Goal: Information Seeking & Learning: Learn about a topic

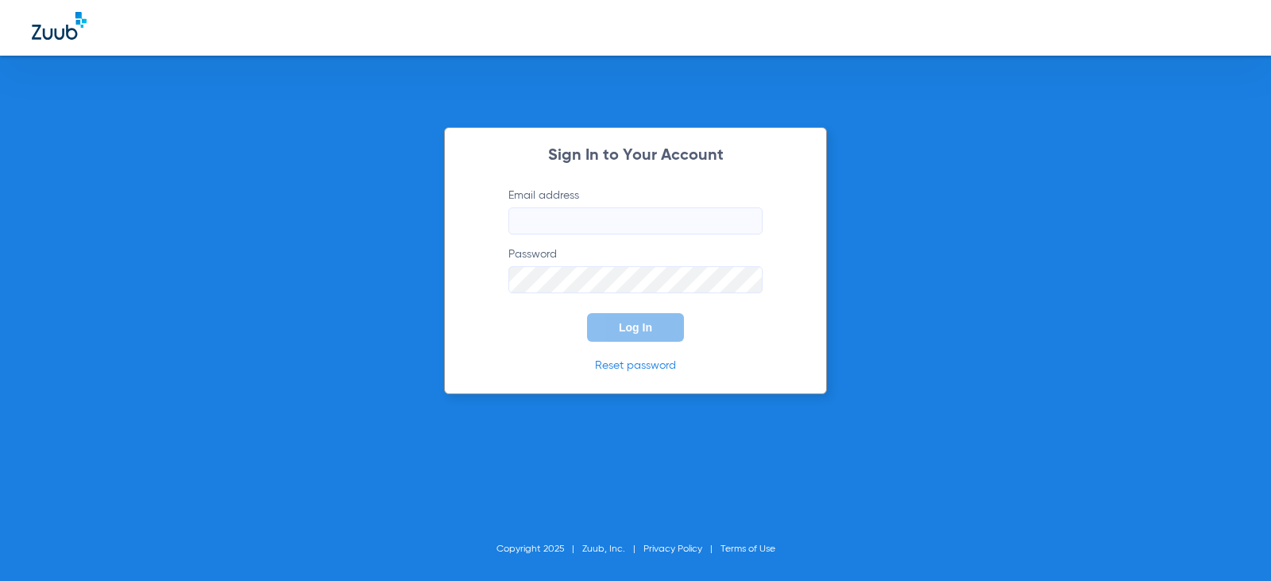
click at [589, 218] on input "Email address" at bounding box center [635, 220] width 254 height 27
type input "[EMAIL_ADDRESS][DOMAIN_NAME]"
click at [587, 313] on button "Log In" at bounding box center [635, 327] width 97 height 29
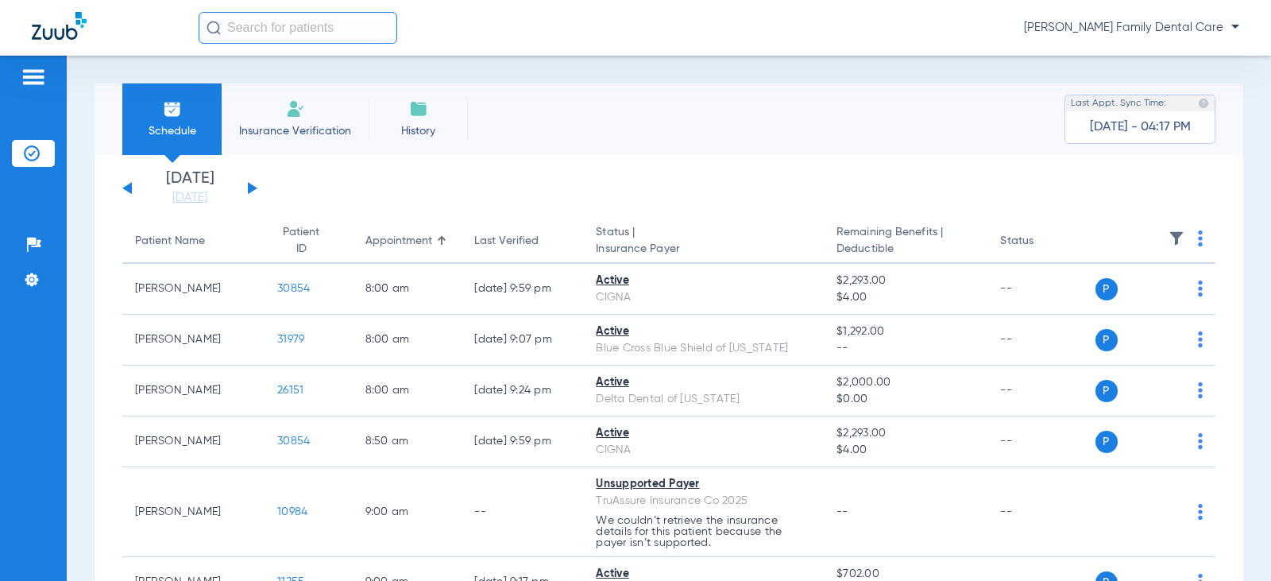
click at [256, 190] on div "[DATE] [DATE] [DATE] [DATE] [DATE] [DATE] [DATE] [DATE] [DATE] [DATE] [DATE] [D…" at bounding box center [189, 188] width 135 height 35
click at [250, 188] on button at bounding box center [253, 188] width 10 height 12
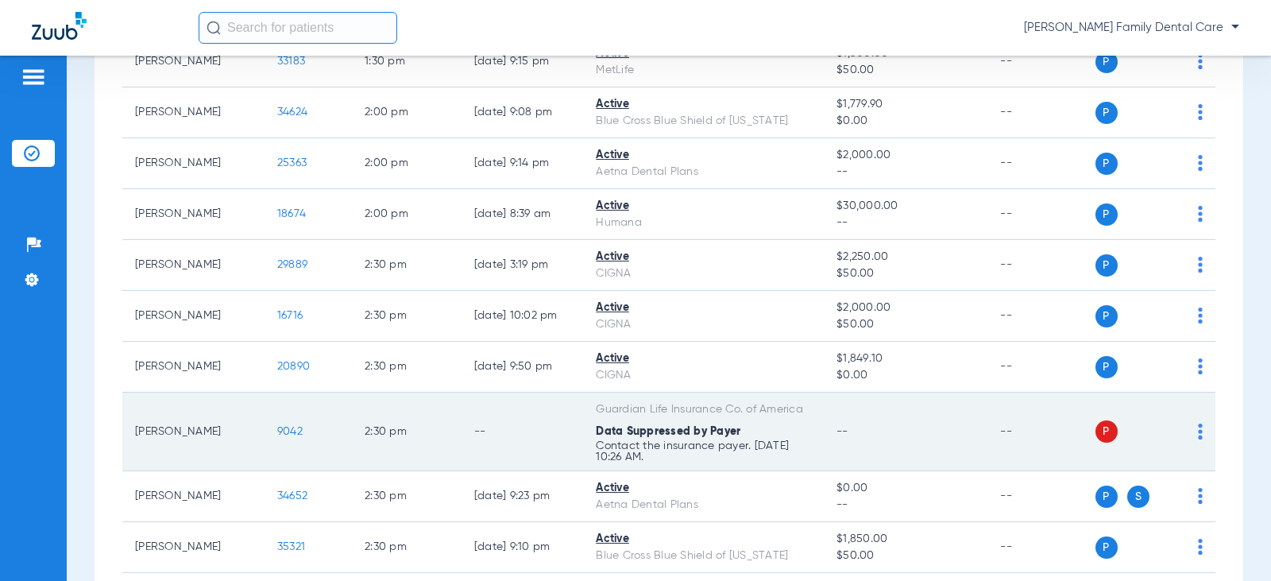
scroll to position [2065, 0]
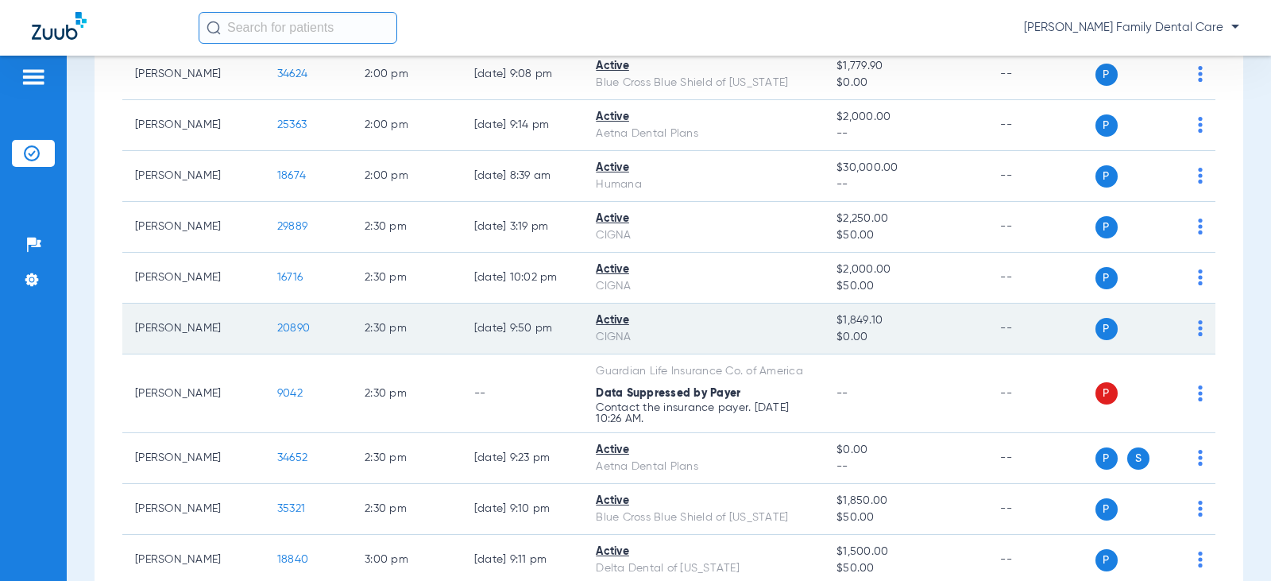
click at [280, 331] on span "20890" at bounding box center [293, 327] width 33 height 11
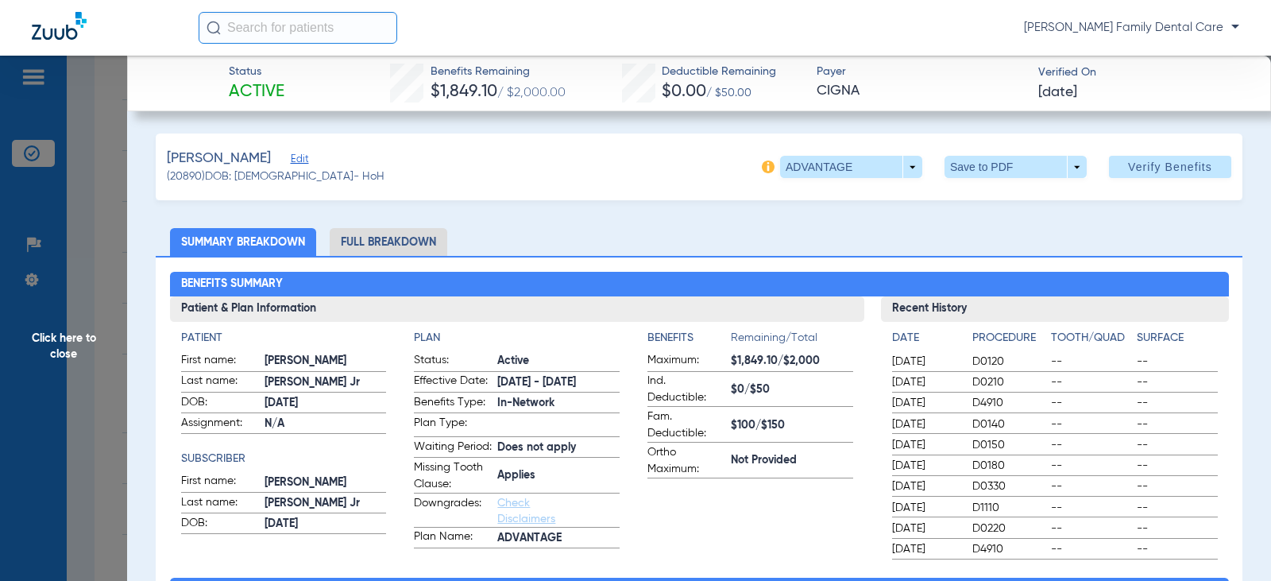
click at [428, 237] on li "Full Breakdown" at bounding box center [389, 242] width 118 height 28
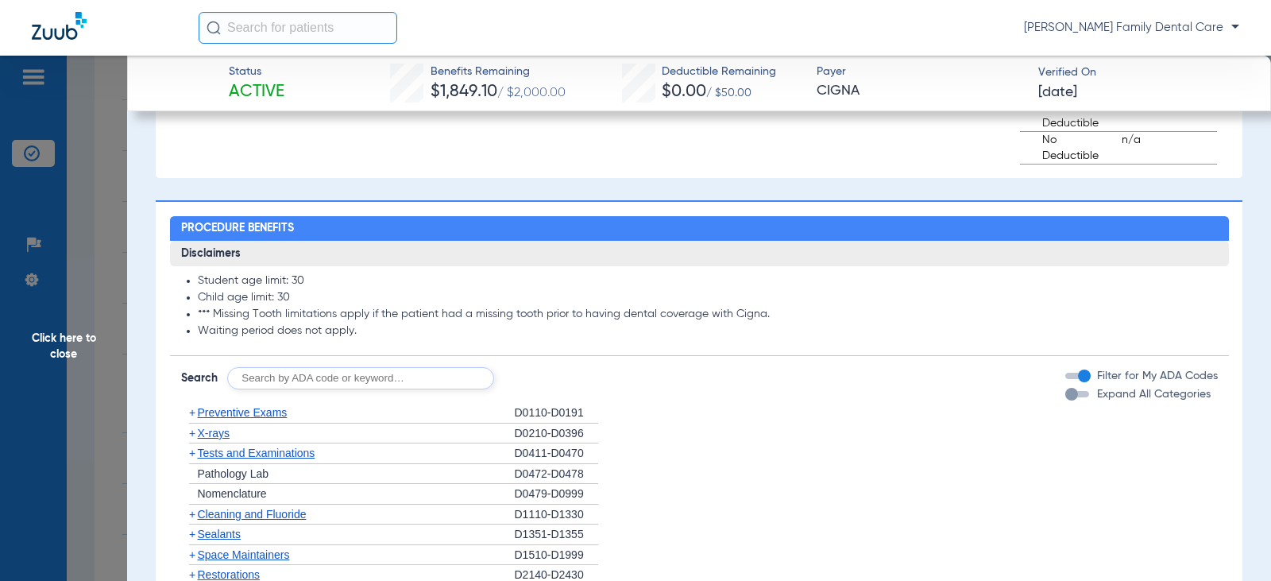
scroll to position [1271, 0]
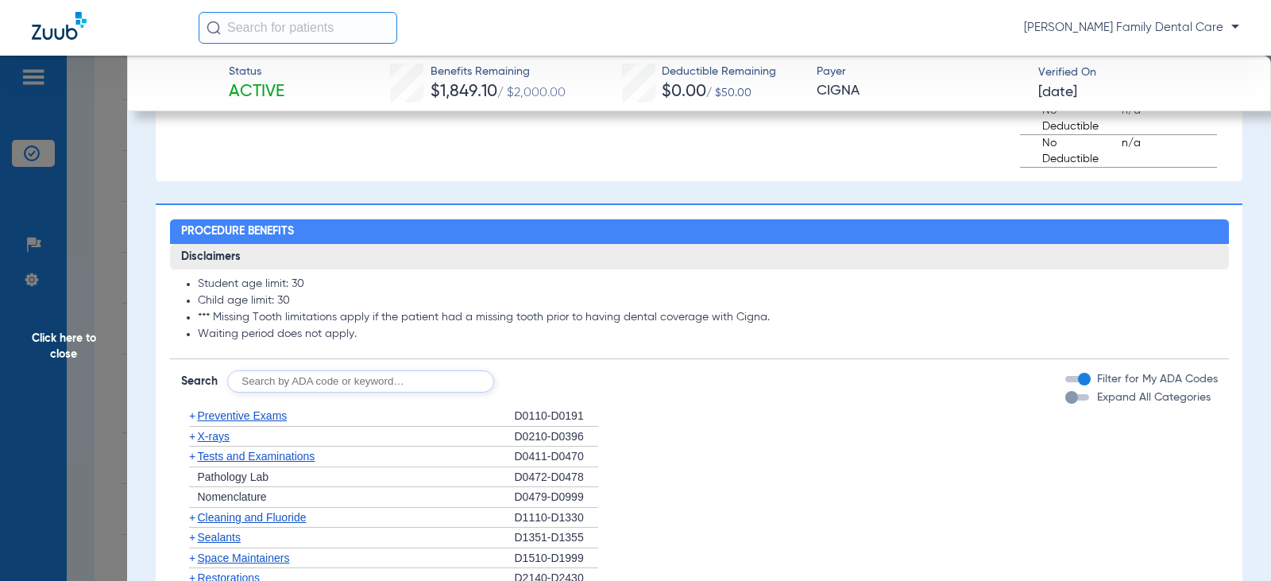
click at [192, 422] on span "+" at bounding box center [192, 415] width 6 height 13
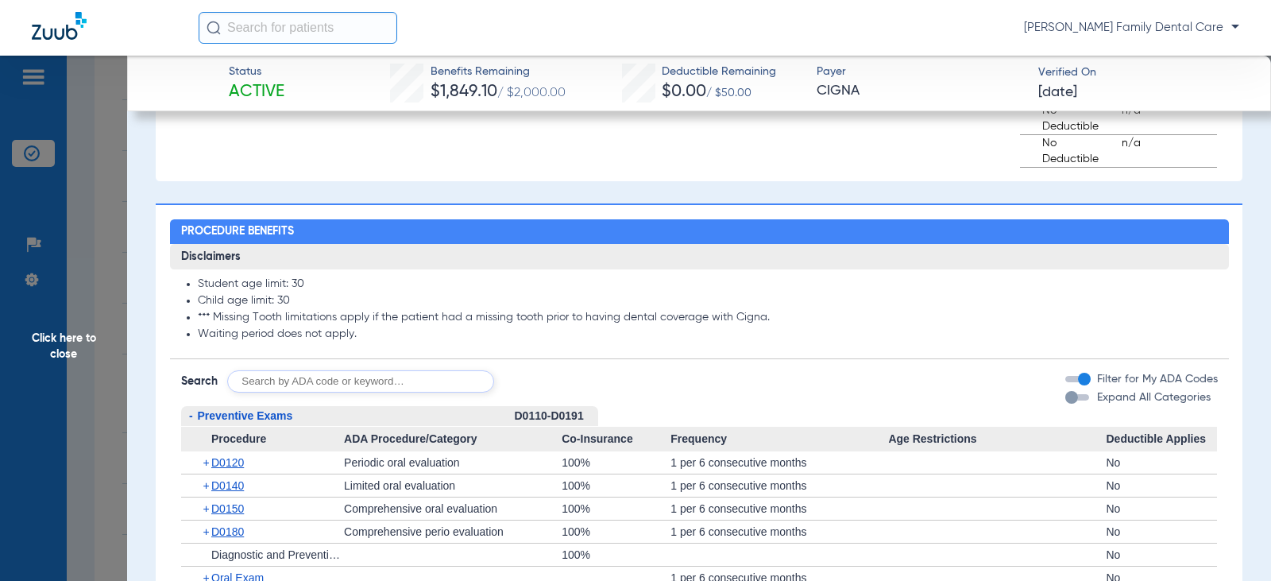
scroll to position [1430, 0]
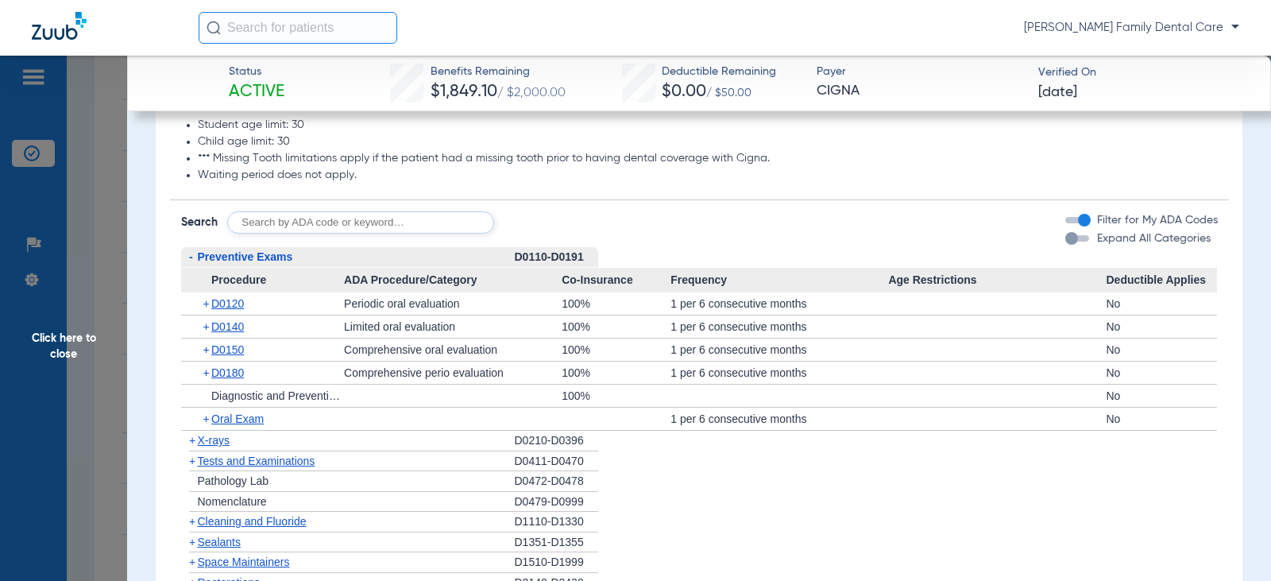
click at [189, 263] on span "-" at bounding box center [191, 256] width 4 height 13
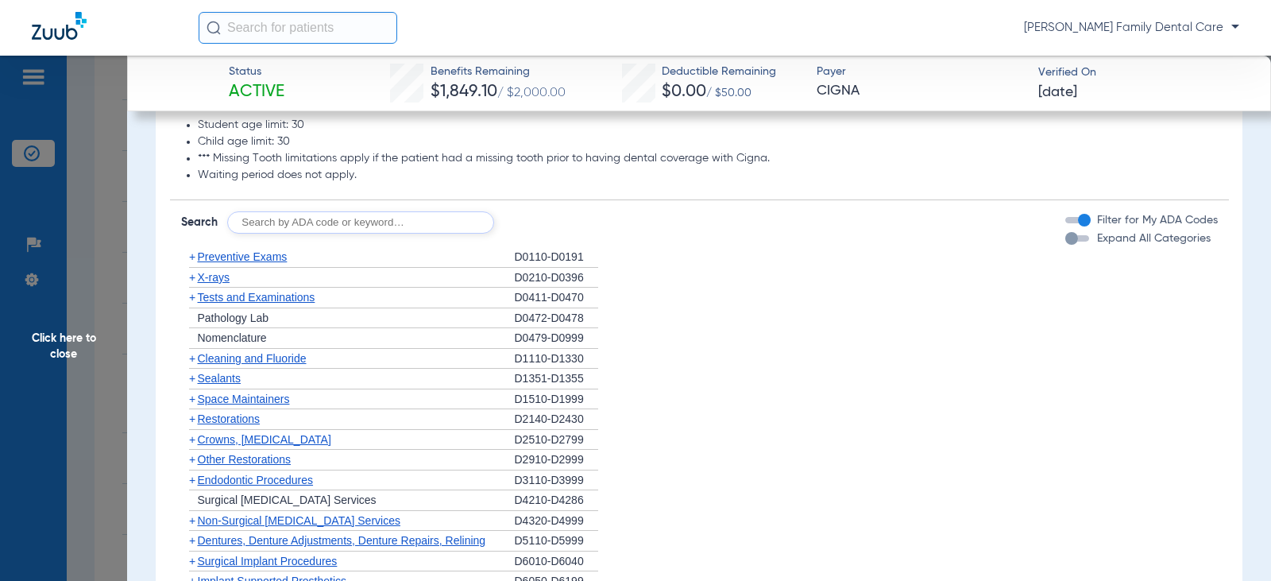
click at [191, 365] on span "+" at bounding box center [192, 358] width 6 height 13
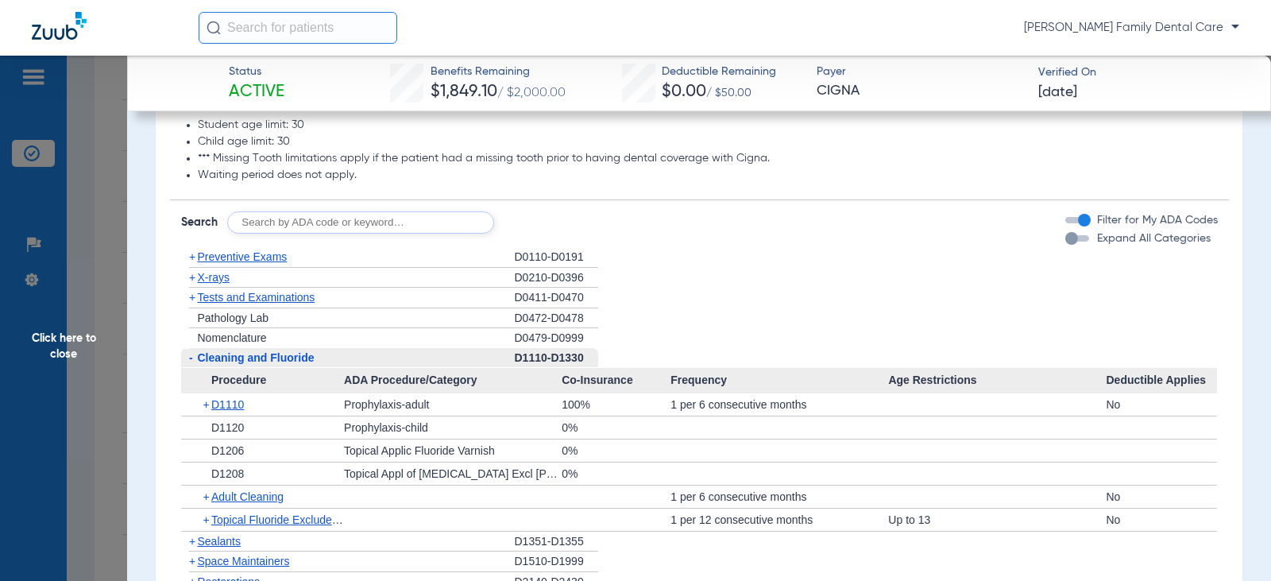
click at [189, 364] on span "-" at bounding box center [191, 357] width 4 height 13
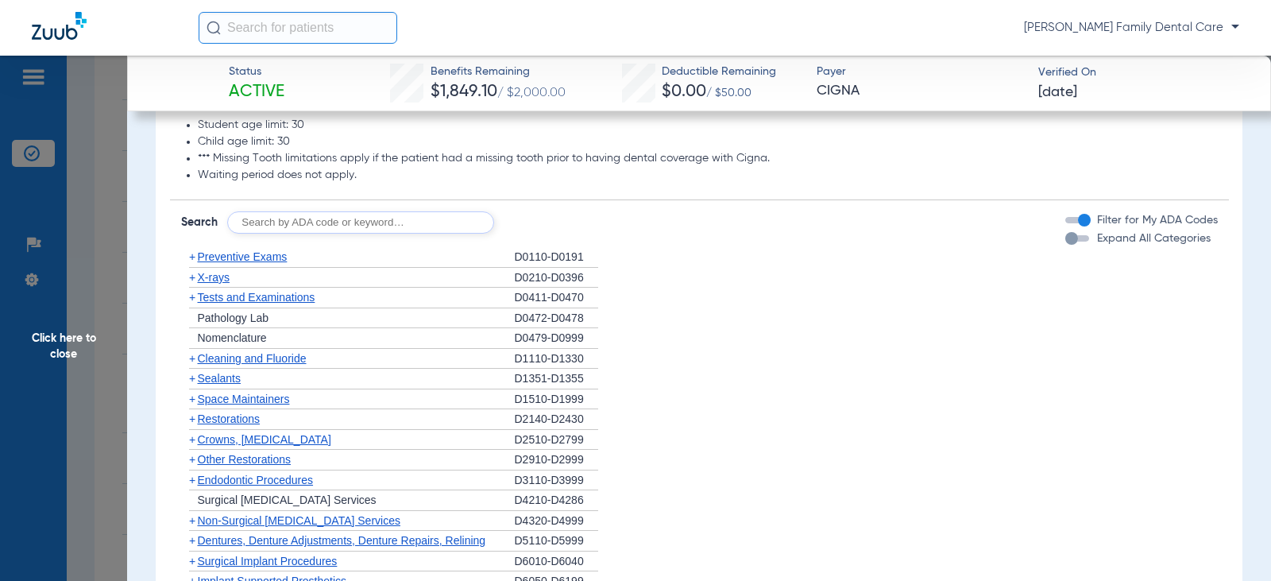
click at [191, 384] on span "+" at bounding box center [192, 378] width 6 height 13
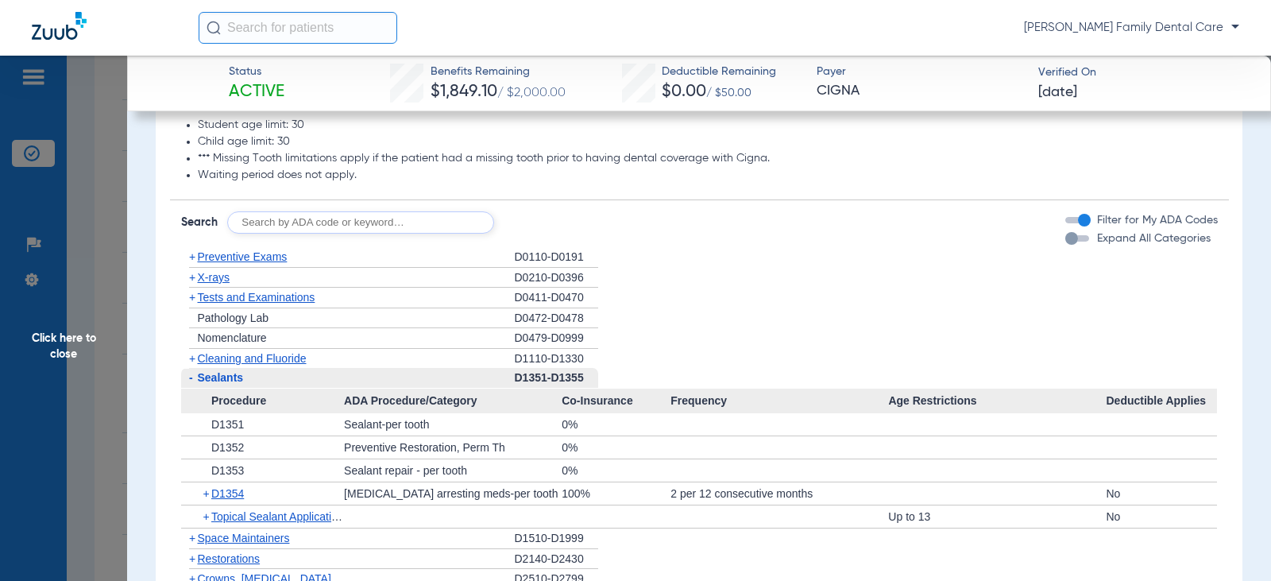
click at [194, 387] on span "-" at bounding box center [189, 378] width 17 height 20
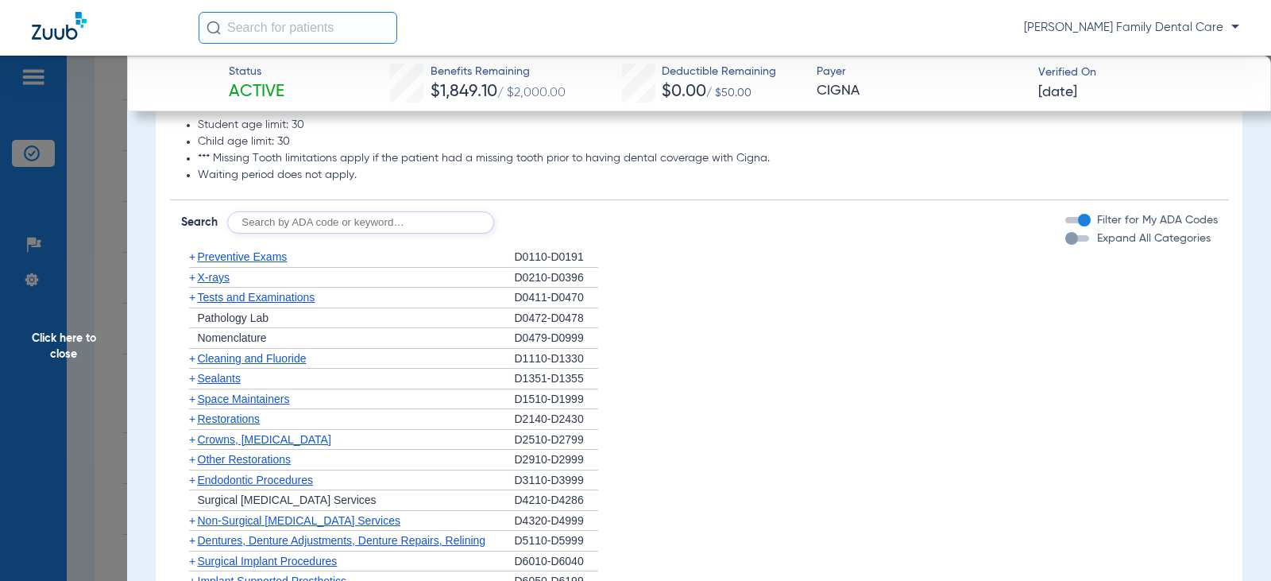
click at [189, 284] on span "+" at bounding box center [192, 277] width 6 height 13
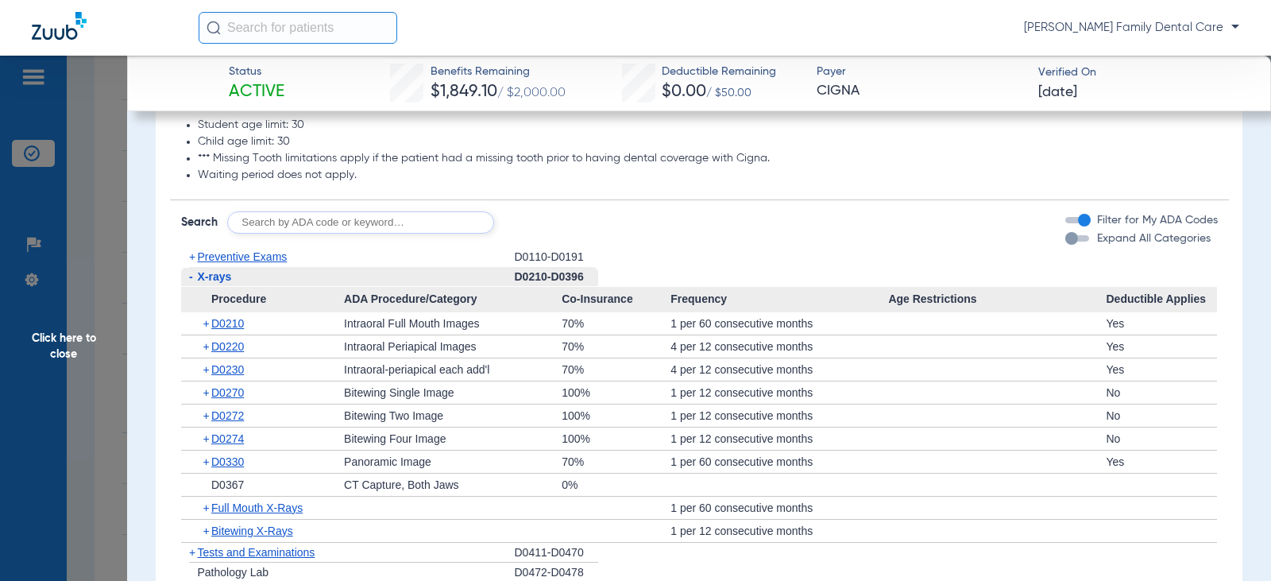
click at [190, 283] on span "-" at bounding box center [191, 276] width 4 height 13
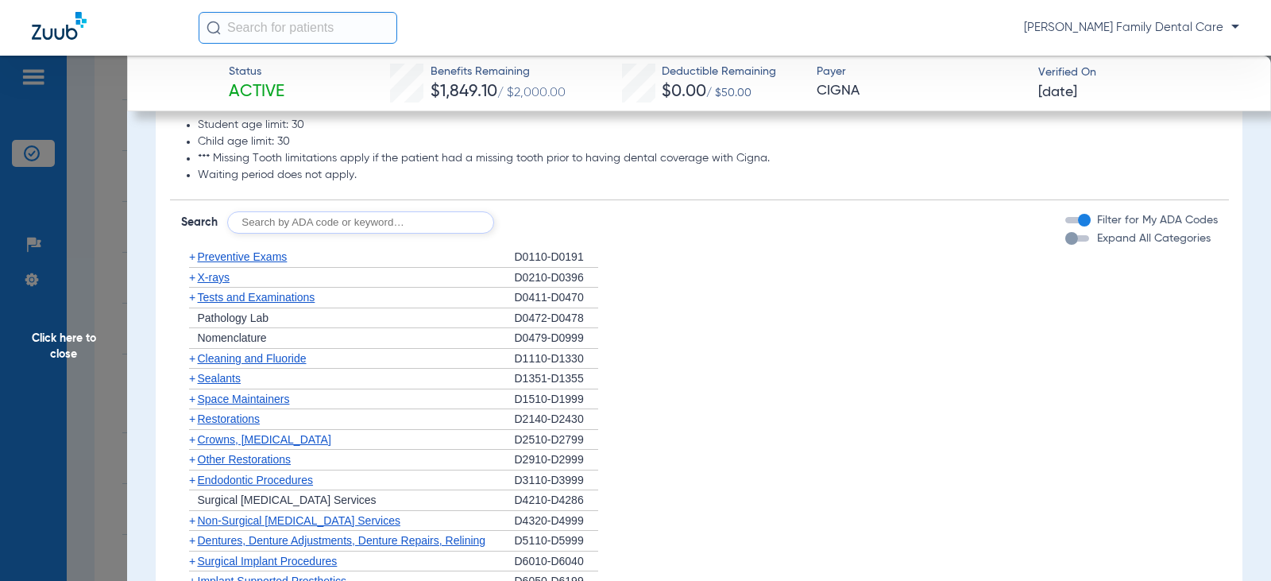
click at [192, 303] on span "+" at bounding box center [192, 297] width 6 height 13
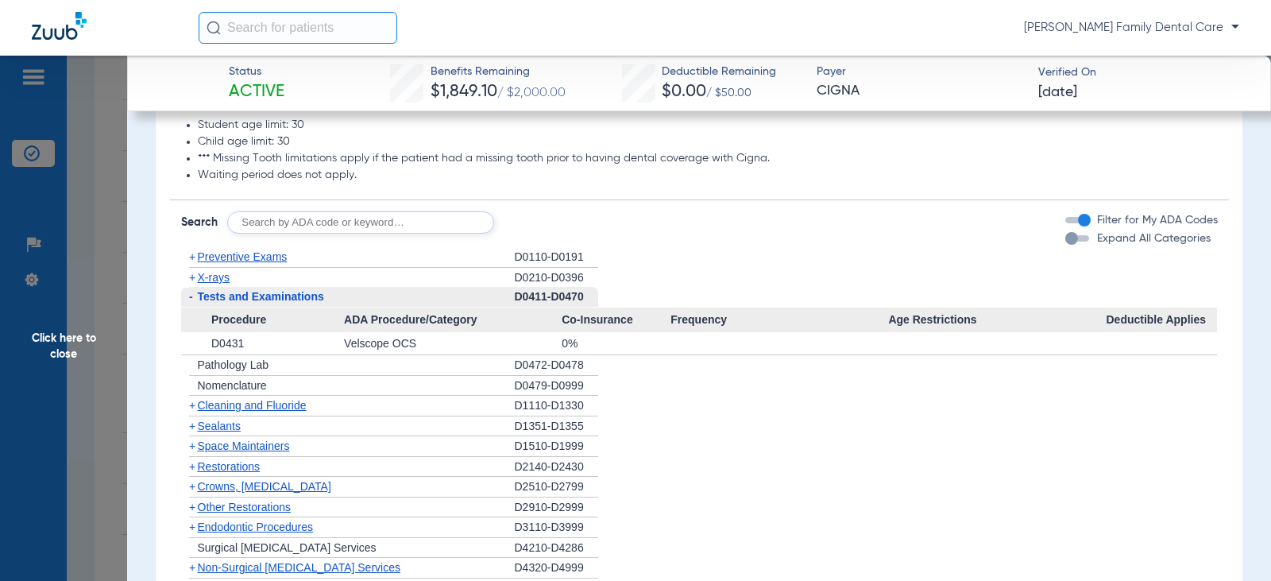
click at [192, 303] on span "-" at bounding box center [191, 296] width 4 height 13
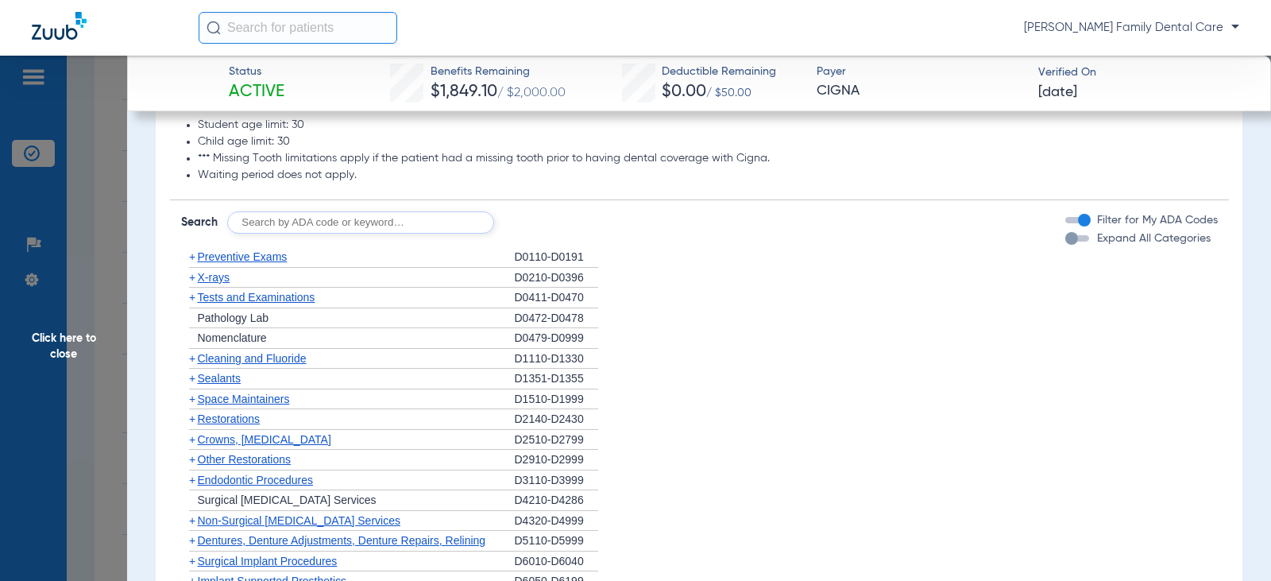
click at [191, 403] on ul "+ Preventive Exams D0110-D0191 + X-rays D0210-D0396 + Tests and Examinations D0…" at bounding box center [699, 510] width 1037 height 527
click at [152, 394] on app-member-insurance-verification-view "Status Active Benefits Remaining $1,849.10 / $2,000.00 Deductible Remaining $0.…" at bounding box center [699, 149] width 1144 height 3046
click at [192, 446] on span "+" at bounding box center [192, 439] width 6 height 13
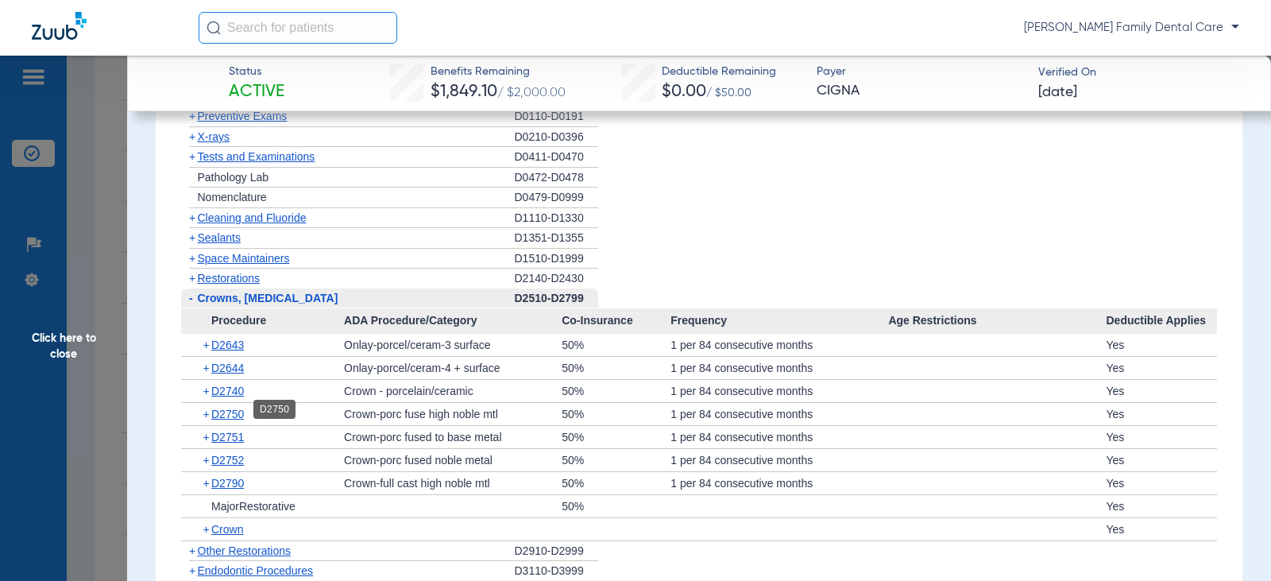
scroll to position [1589, 0]
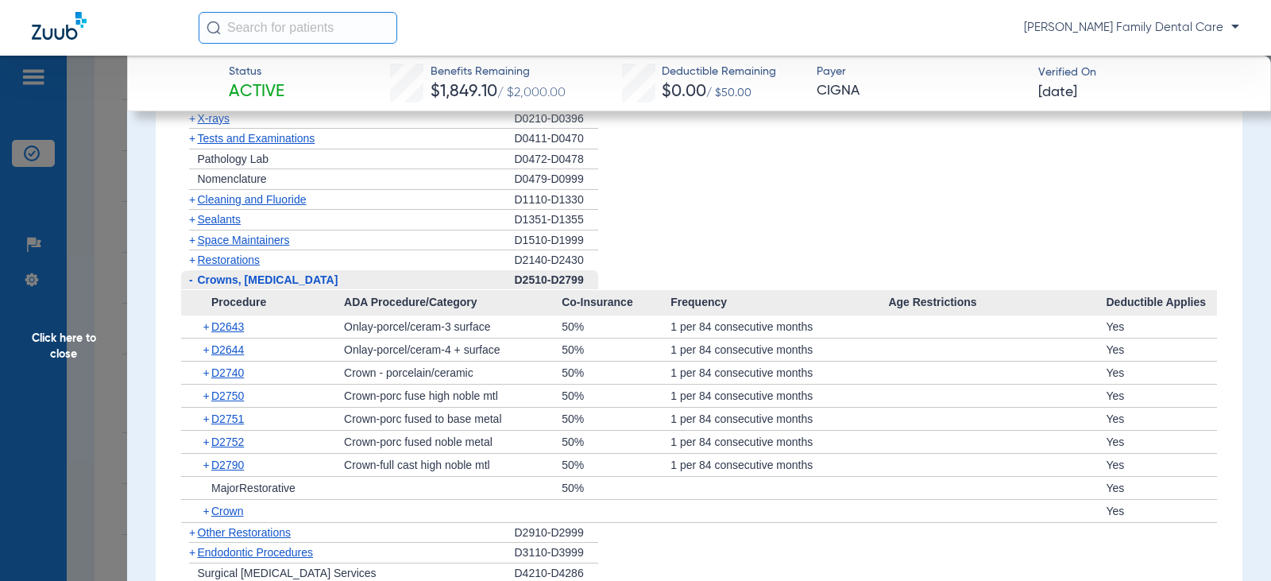
click at [191, 286] on span "-" at bounding box center [191, 279] width 4 height 13
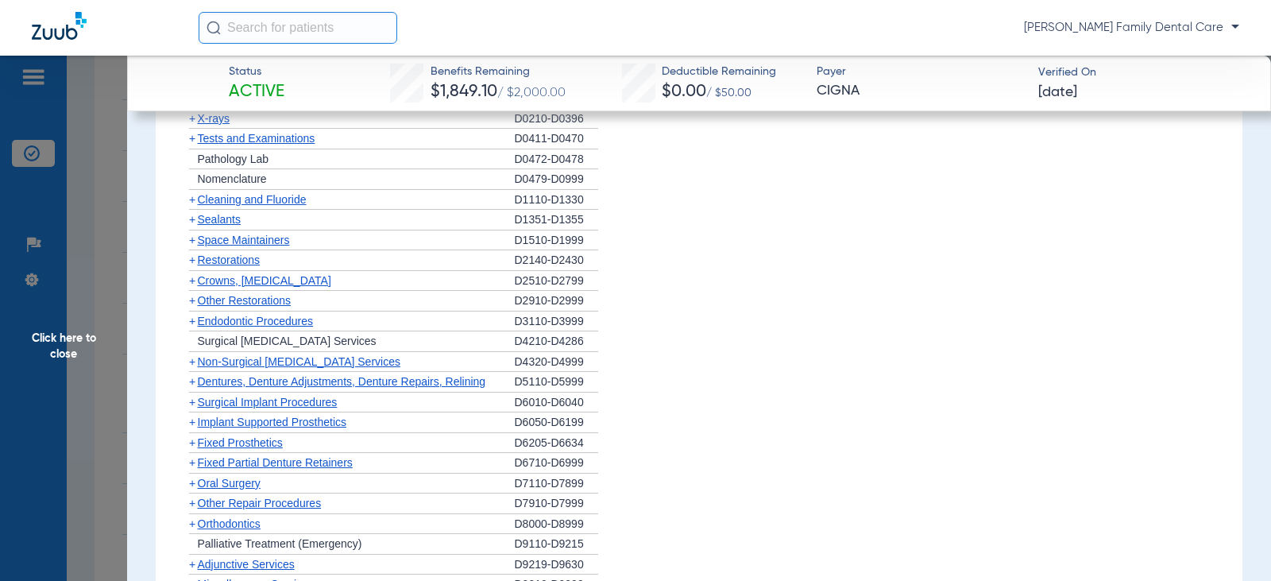
click at [191, 307] on span "+" at bounding box center [192, 300] width 6 height 13
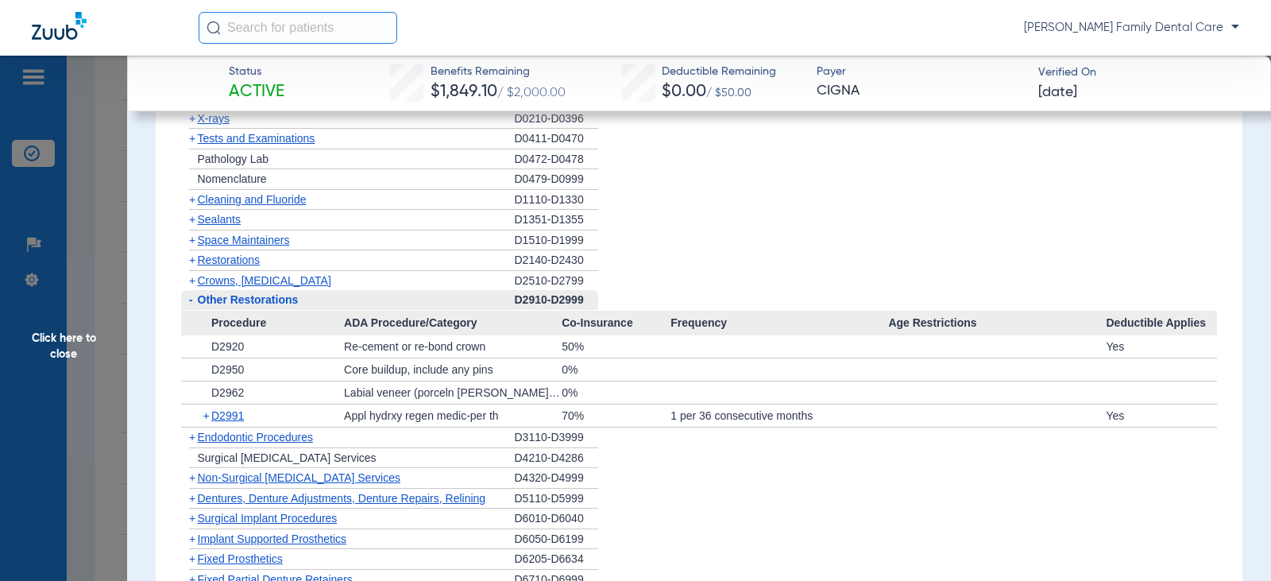
click at [193, 310] on span "-" at bounding box center [189, 300] width 17 height 20
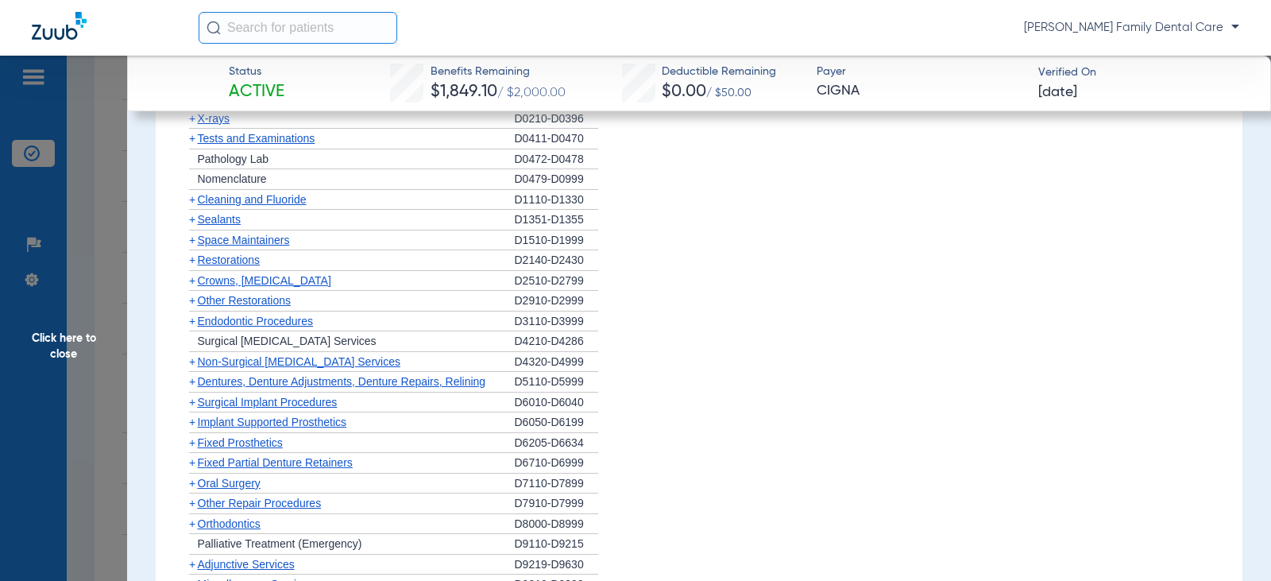
click at [190, 327] on span "+" at bounding box center [192, 321] width 6 height 13
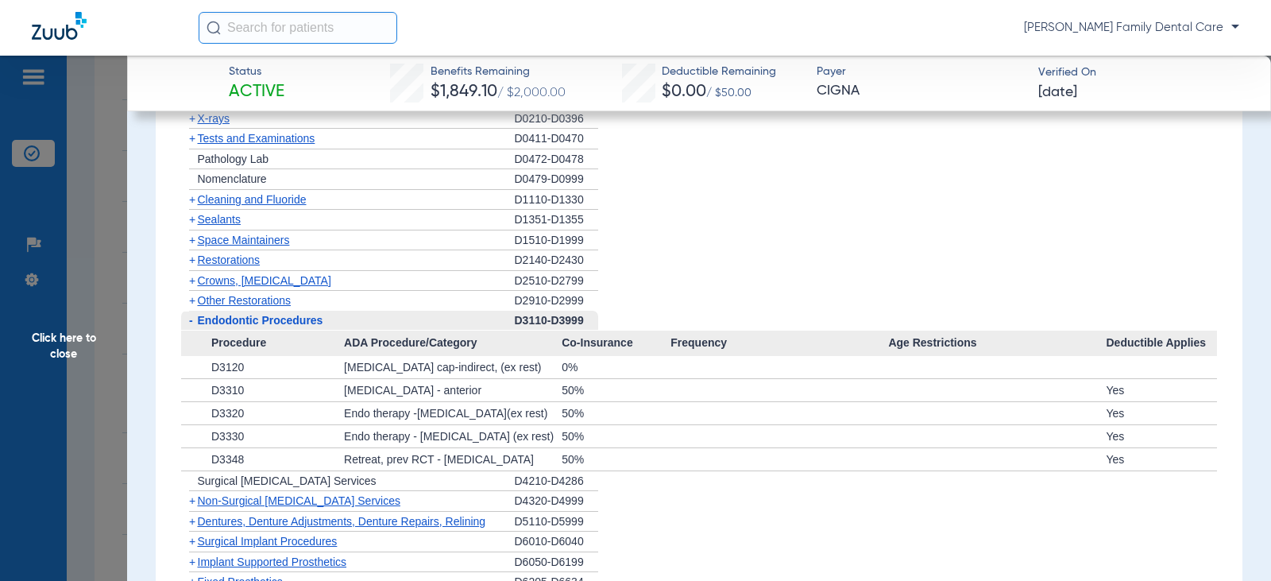
click at [190, 326] on span "-" at bounding box center [191, 320] width 4 height 13
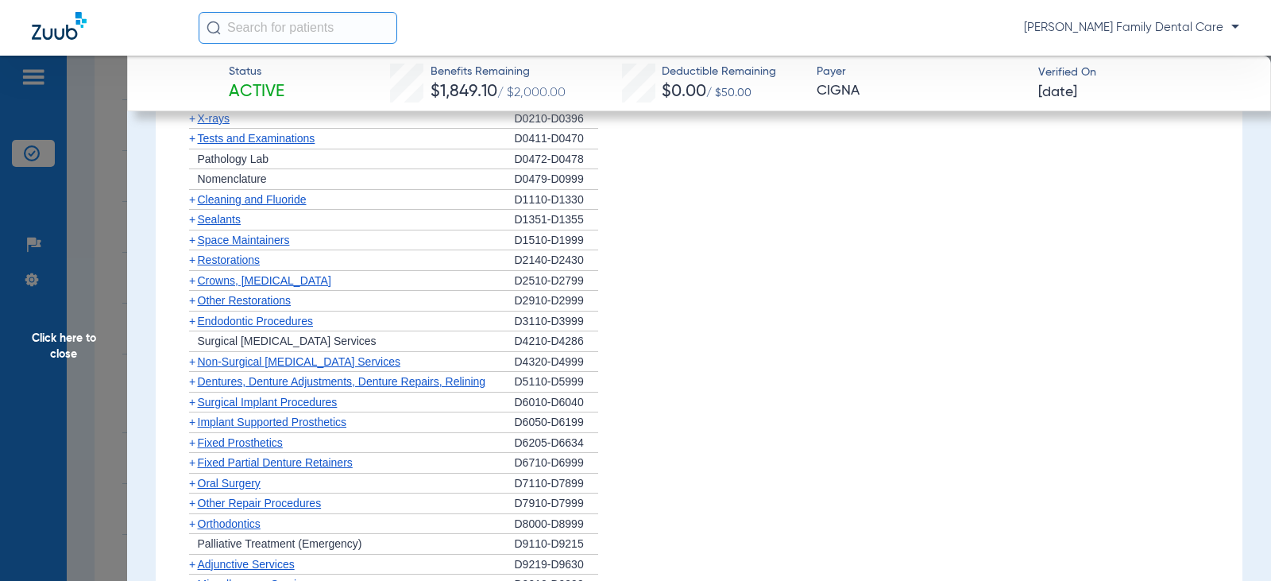
click at [194, 368] on span "+" at bounding box center [192, 361] width 6 height 13
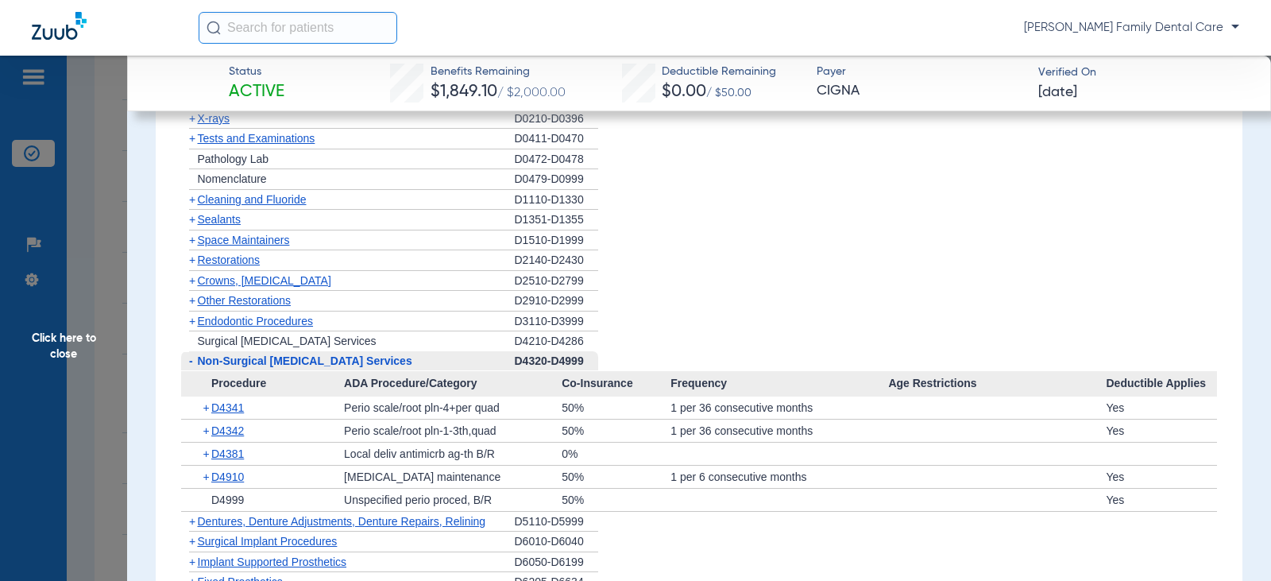
click at [190, 367] on span "-" at bounding box center [191, 360] width 4 height 13
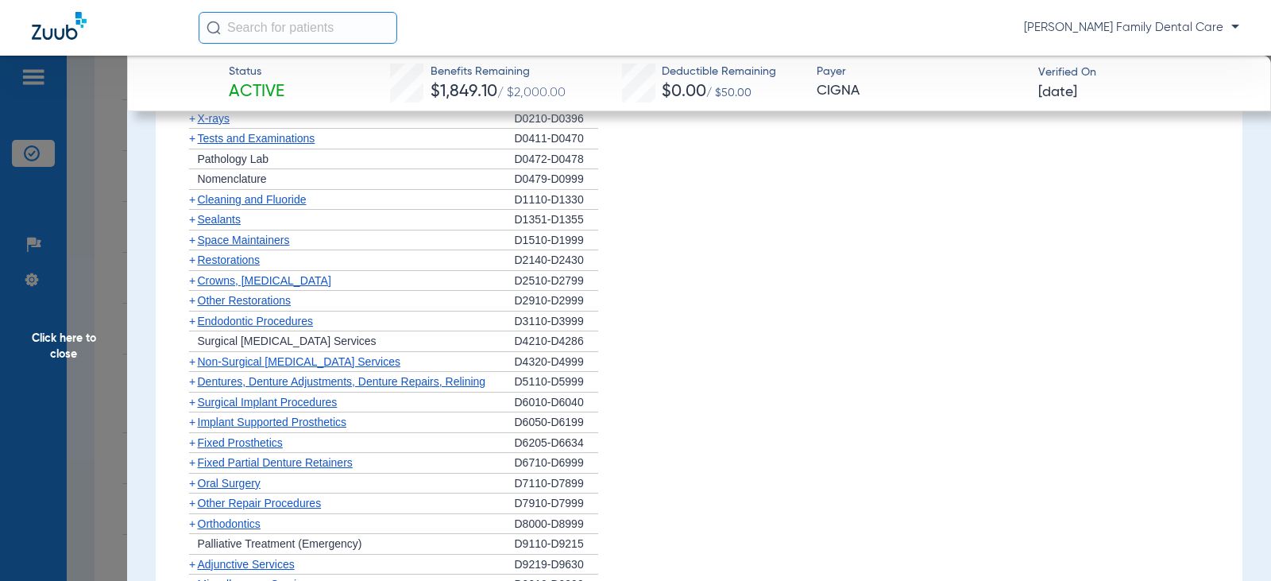
click at [195, 392] on span "+" at bounding box center [189, 382] width 17 height 20
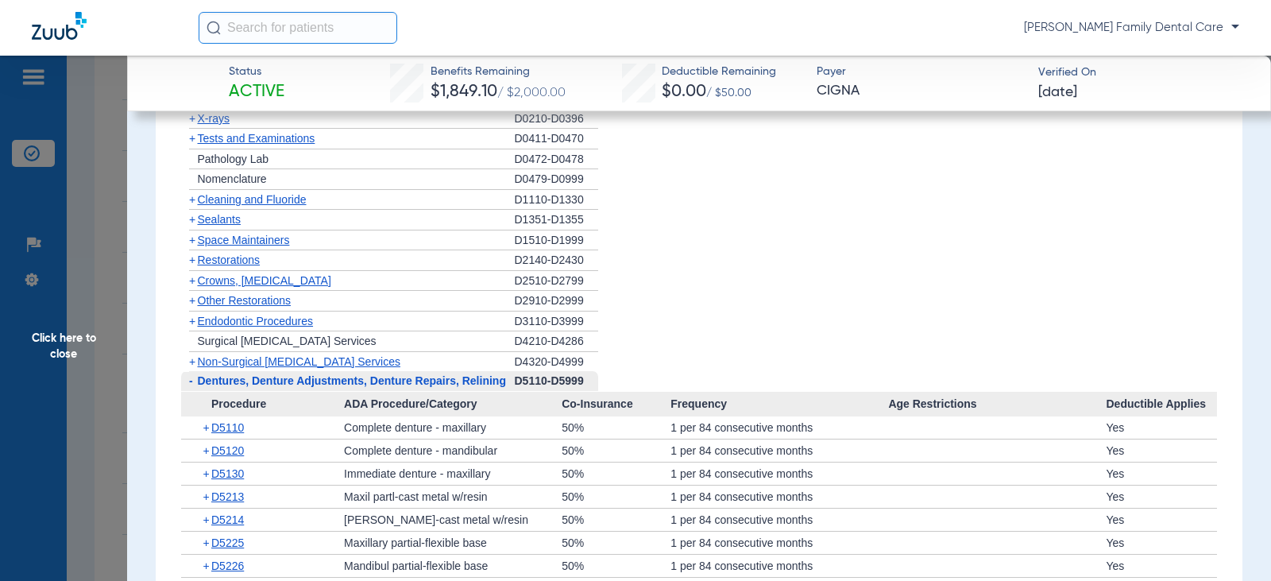
click at [195, 391] on span "-" at bounding box center [189, 381] width 17 height 20
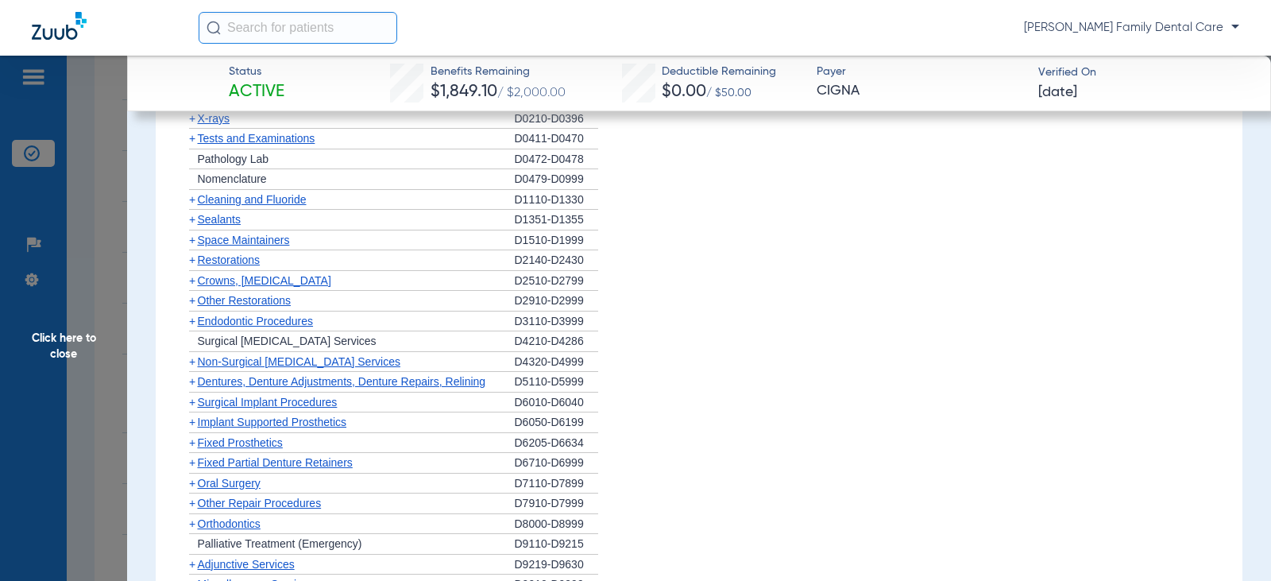
click at [192, 408] on span "+" at bounding box center [192, 402] width 6 height 13
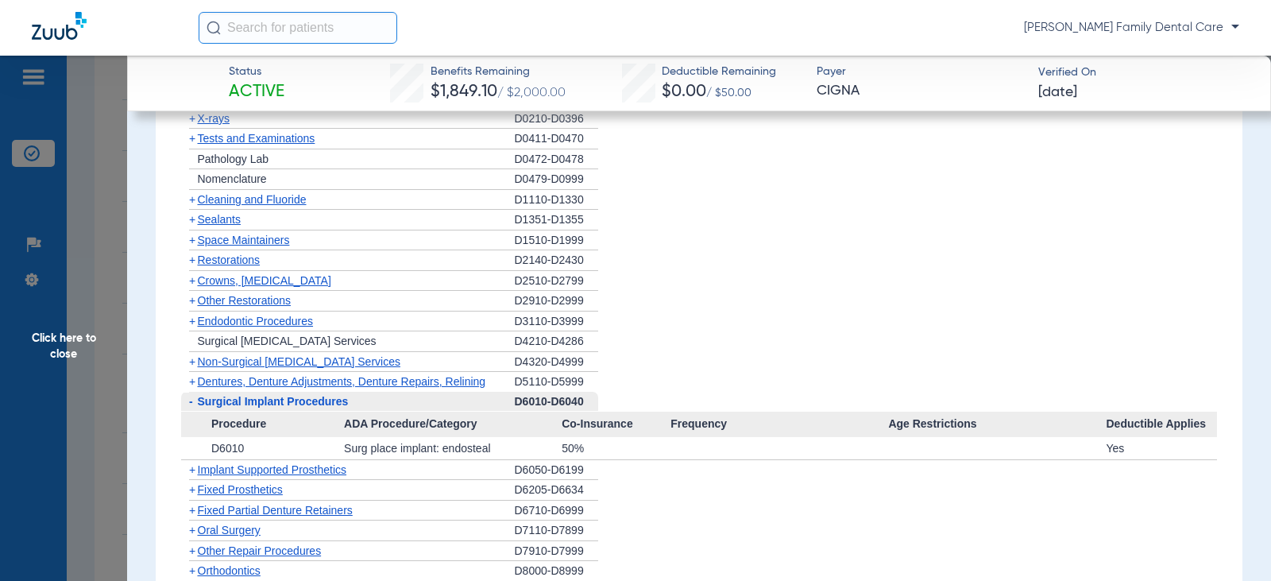
click at [189, 407] on span "-" at bounding box center [191, 401] width 4 height 13
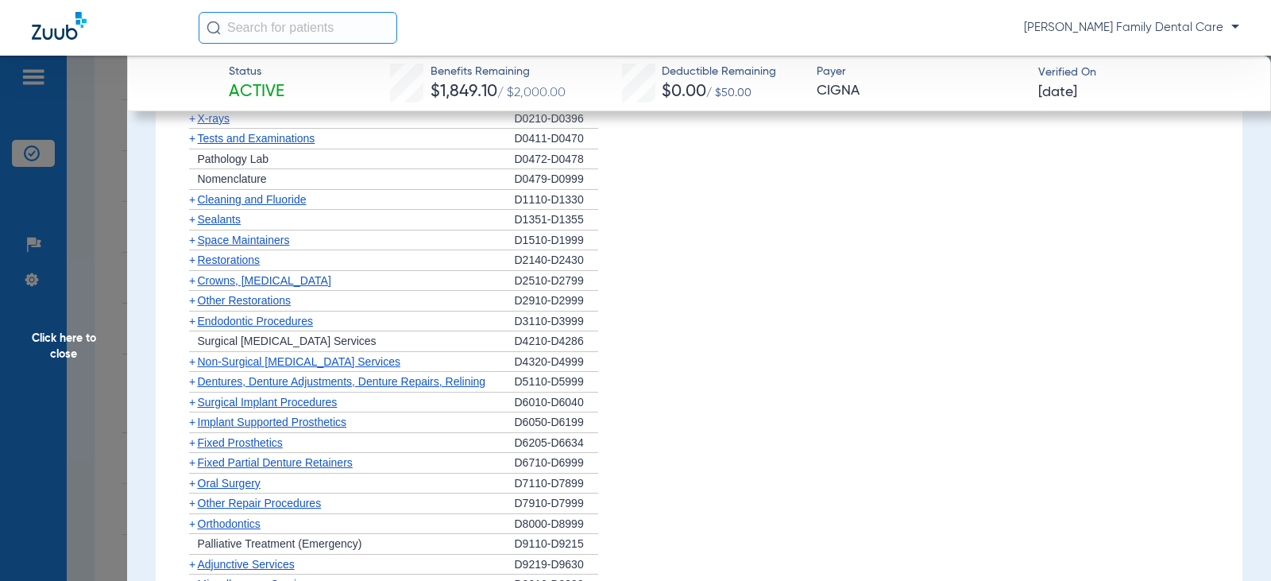
click at [191, 428] on span "+" at bounding box center [192, 421] width 6 height 13
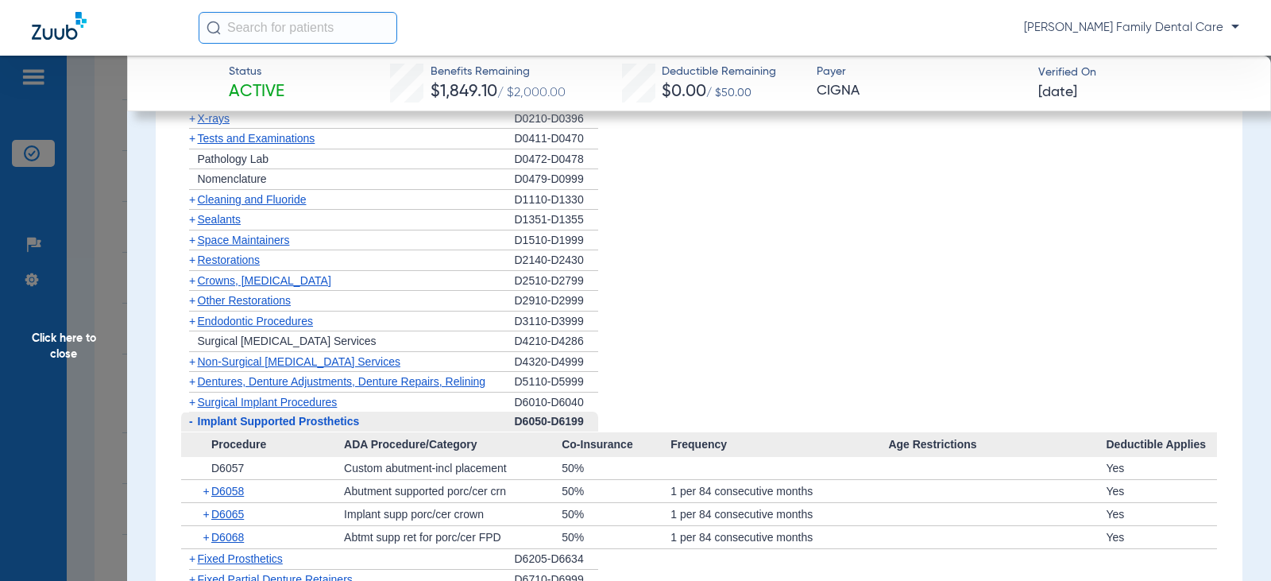
click at [191, 427] on span "-" at bounding box center [191, 421] width 4 height 13
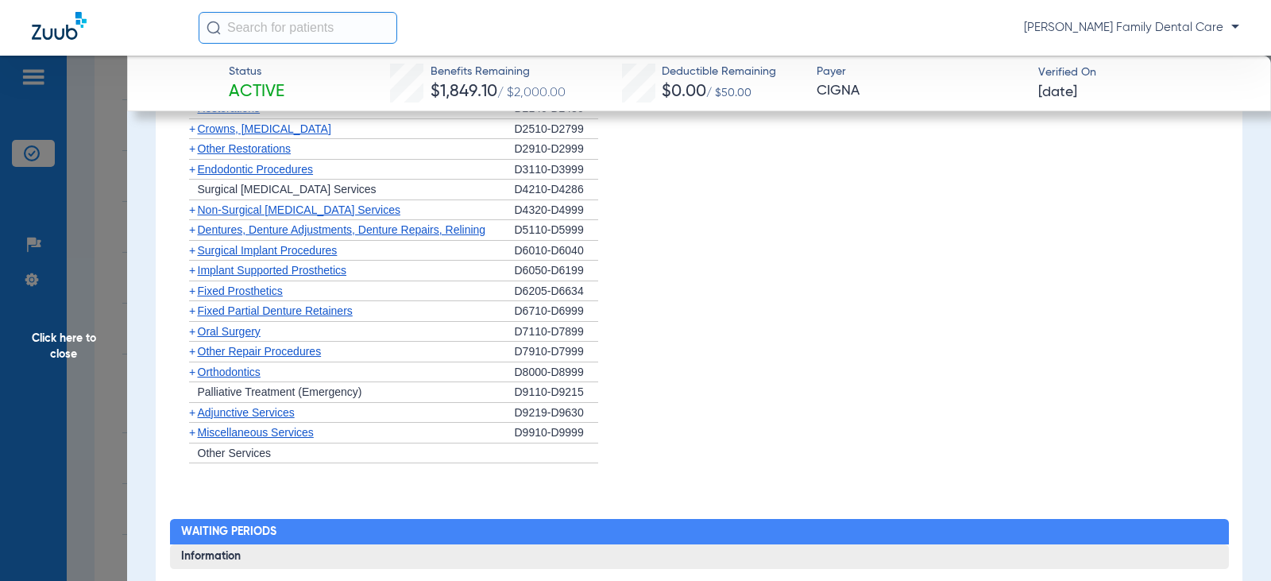
scroll to position [1747, 0]
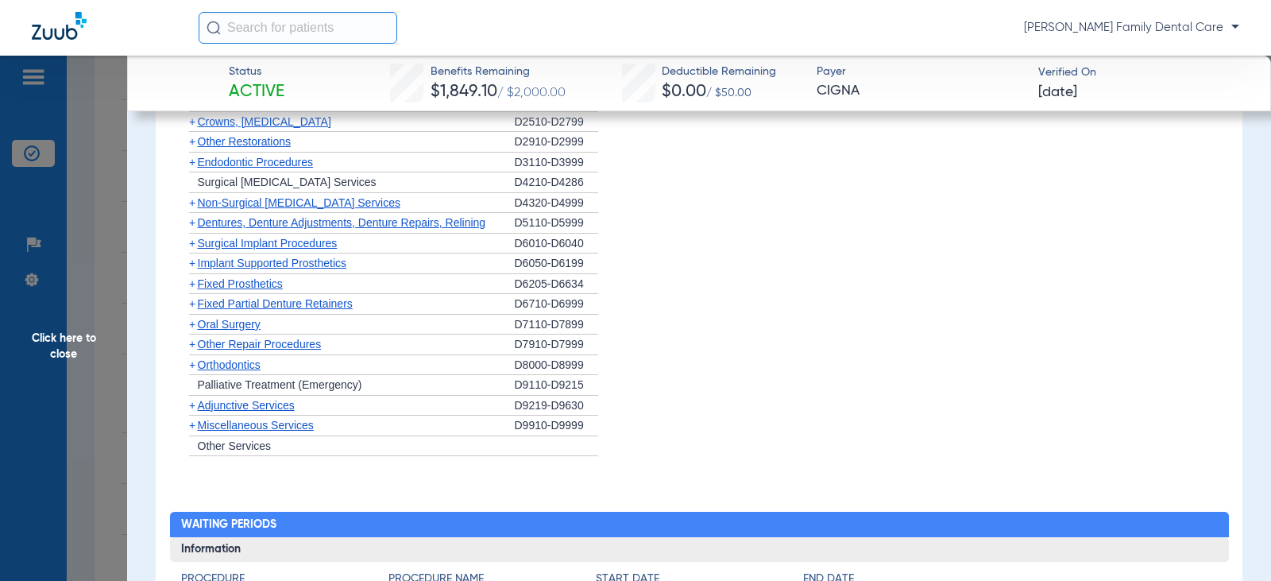
click at [193, 290] on span "+" at bounding box center [192, 283] width 6 height 13
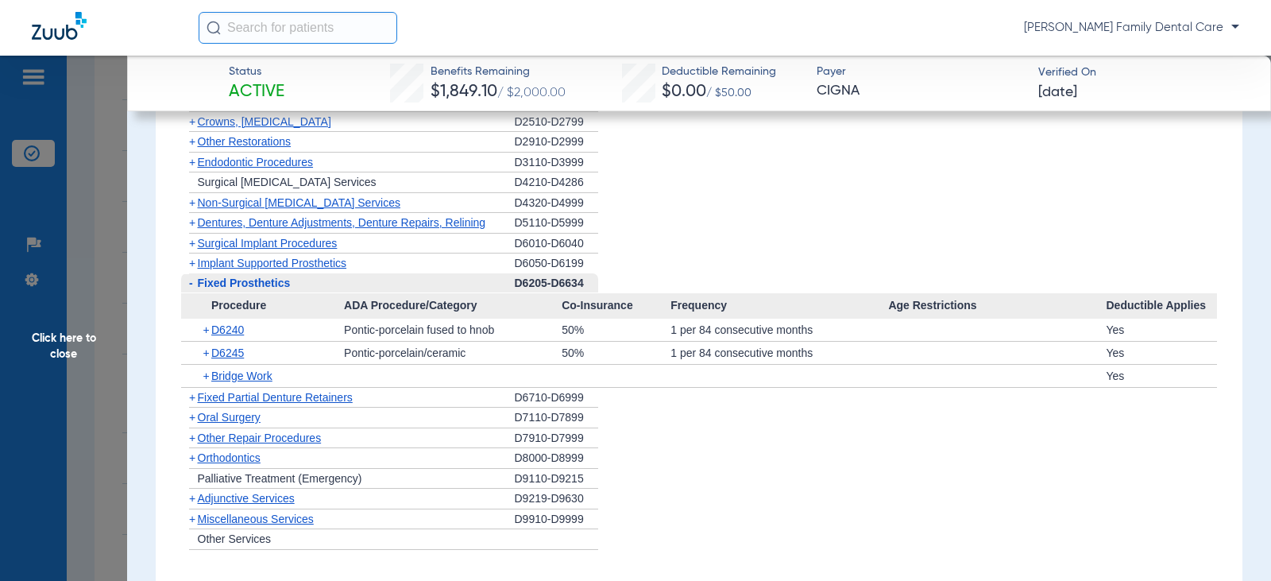
click at [193, 293] on span "-" at bounding box center [189, 283] width 17 height 20
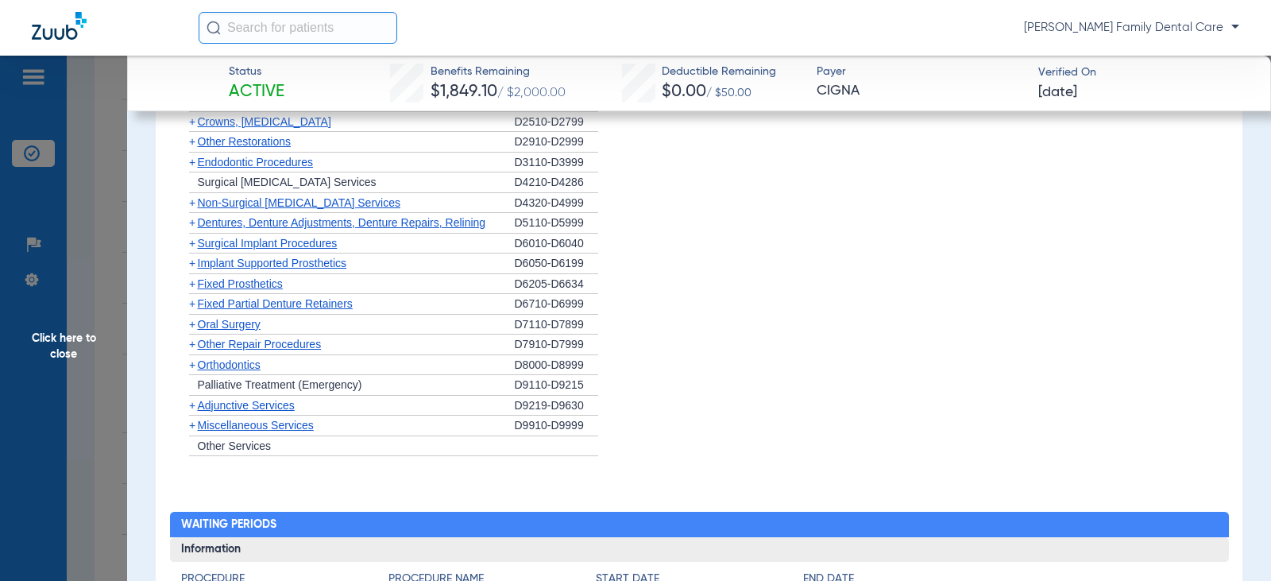
click at [193, 310] on span "+" at bounding box center [192, 303] width 6 height 13
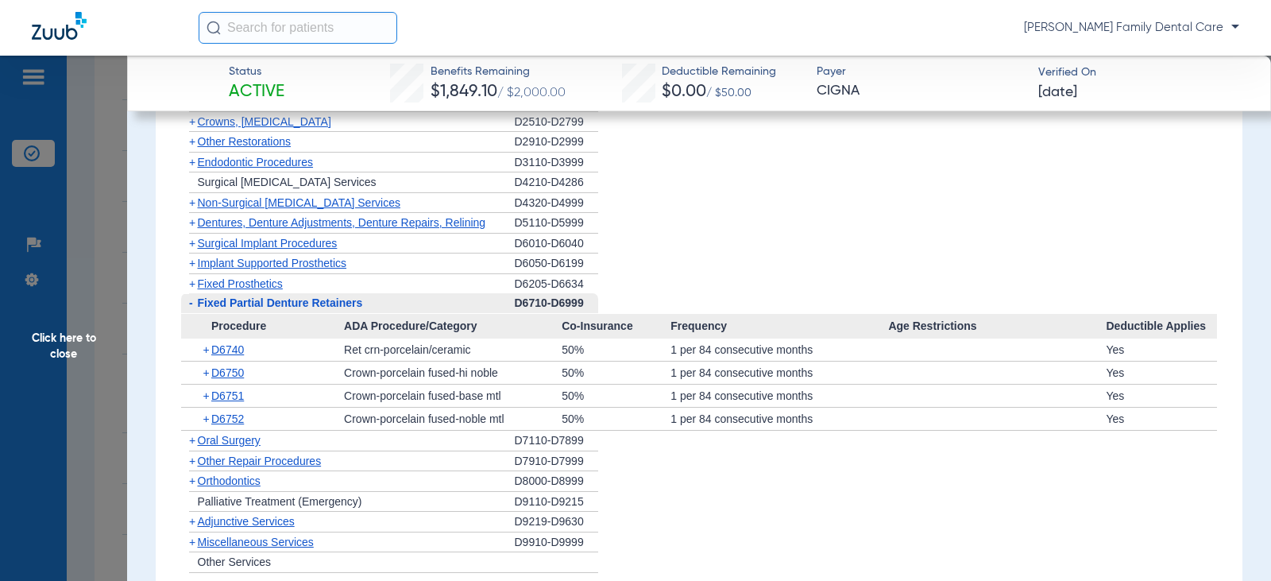
click at [193, 313] on span "-" at bounding box center [189, 303] width 17 height 20
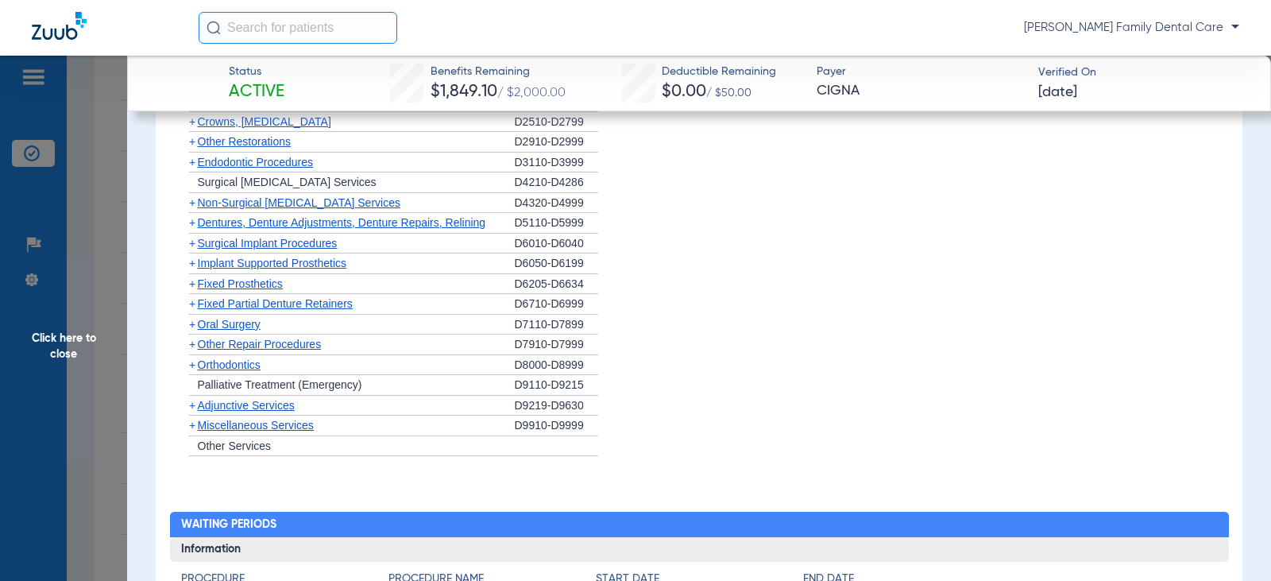
click at [193, 330] on span "+" at bounding box center [192, 324] width 6 height 13
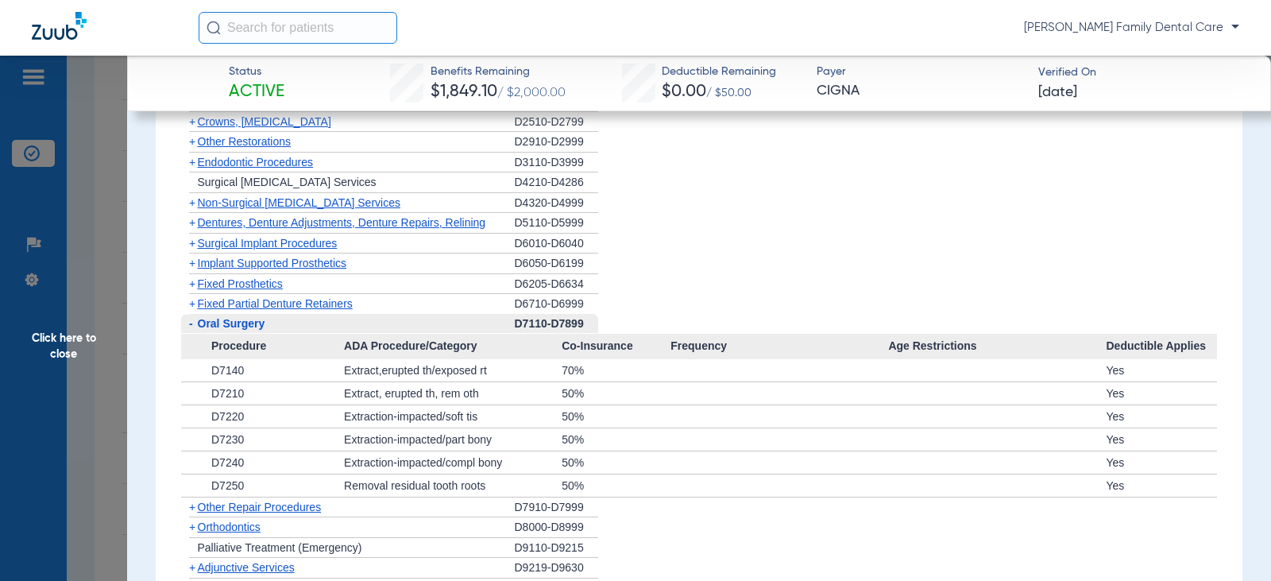
click at [191, 330] on span "-" at bounding box center [191, 323] width 4 height 13
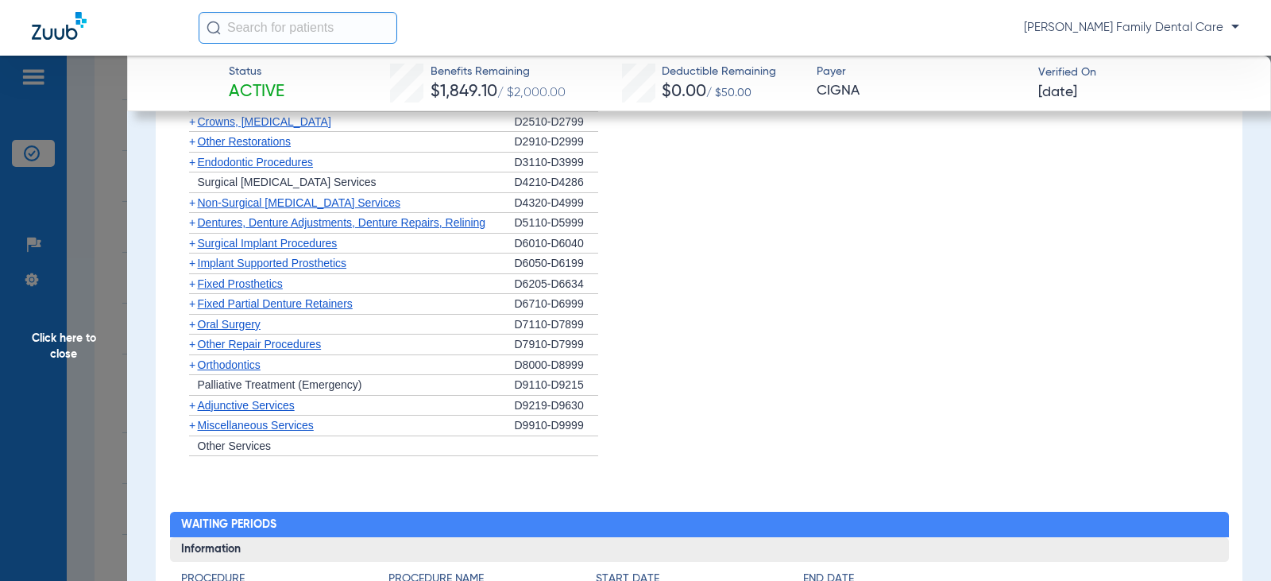
click at [192, 371] on span "+" at bounding box center [192, 364] width 6 height 13
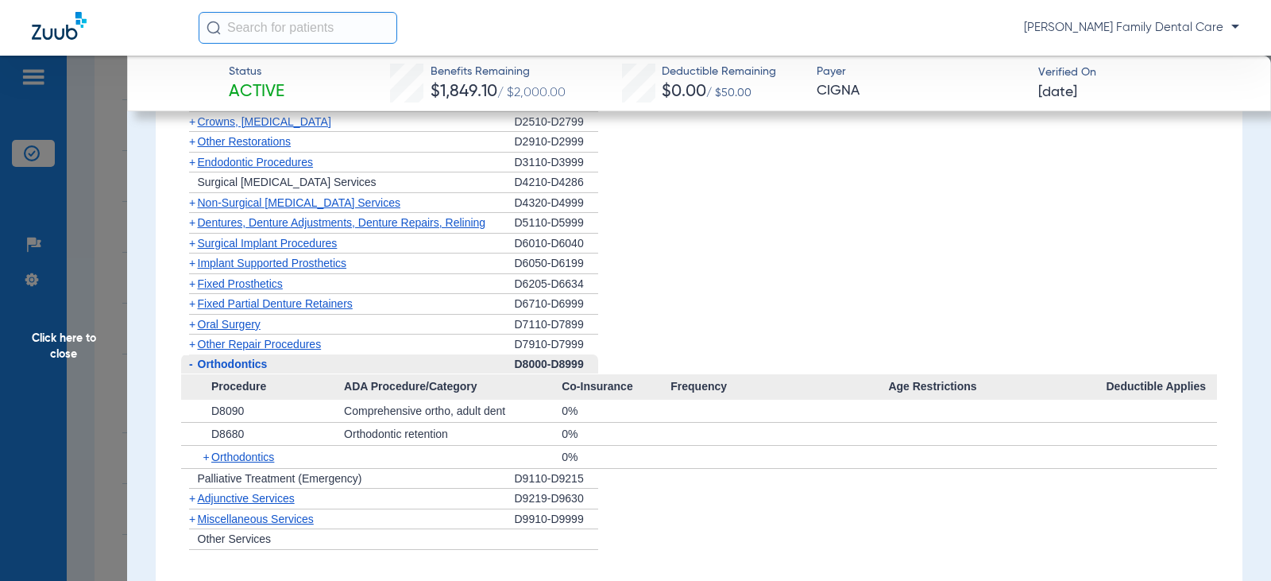
click at [192, 370] on span "-" at bounding box center [191, 363] width 4 height 13
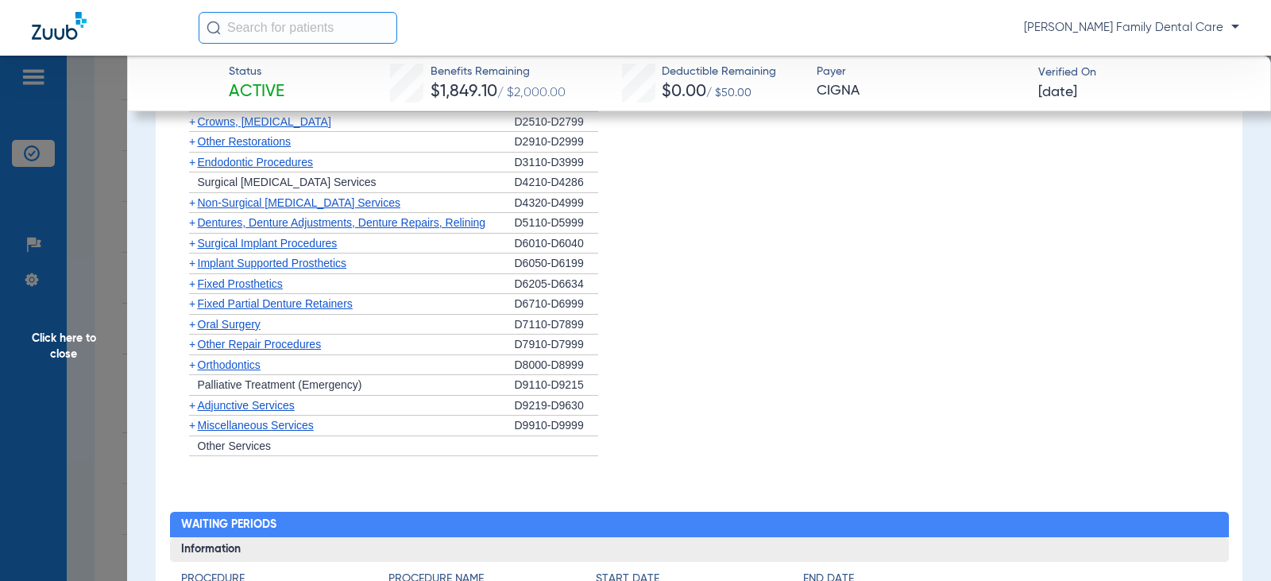
click at [191, 411] on span "+" at bounding box center [192, 405] width 6 height 13
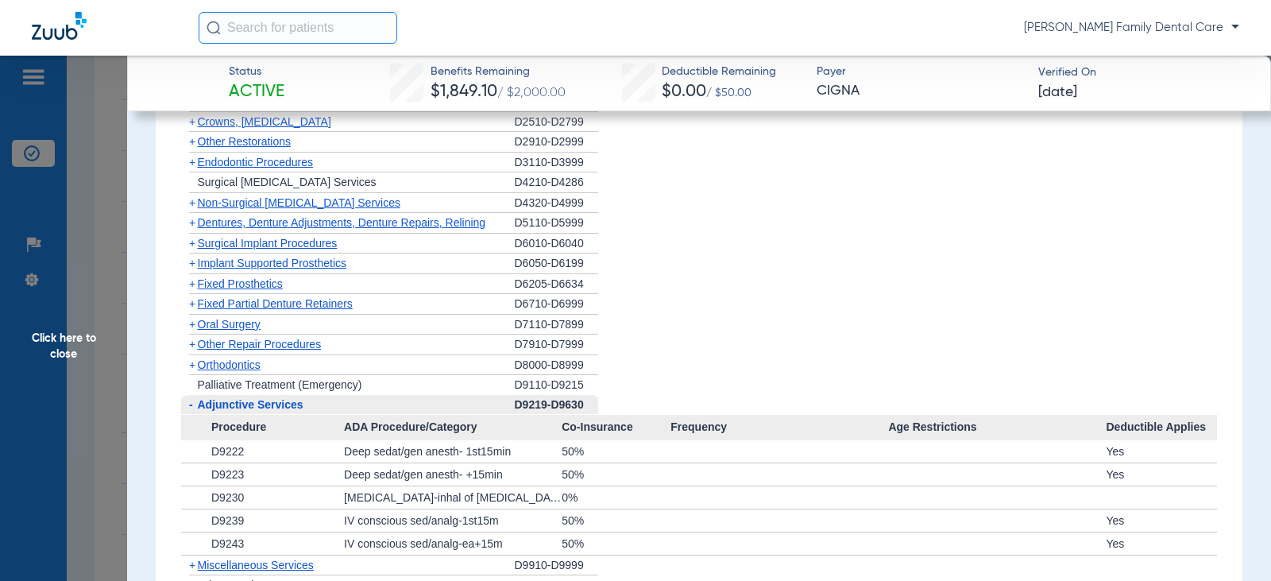
scroll to position [1906, 0]
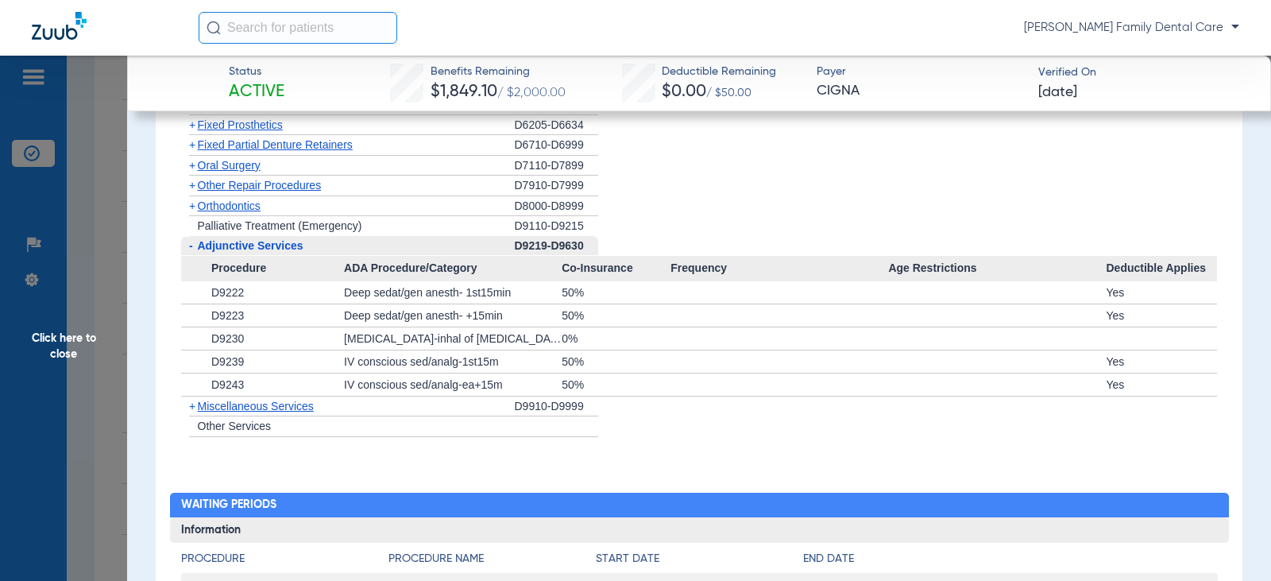
click at [192, 412] on span "+" at bounding box center [192, 406] width 6 height 13
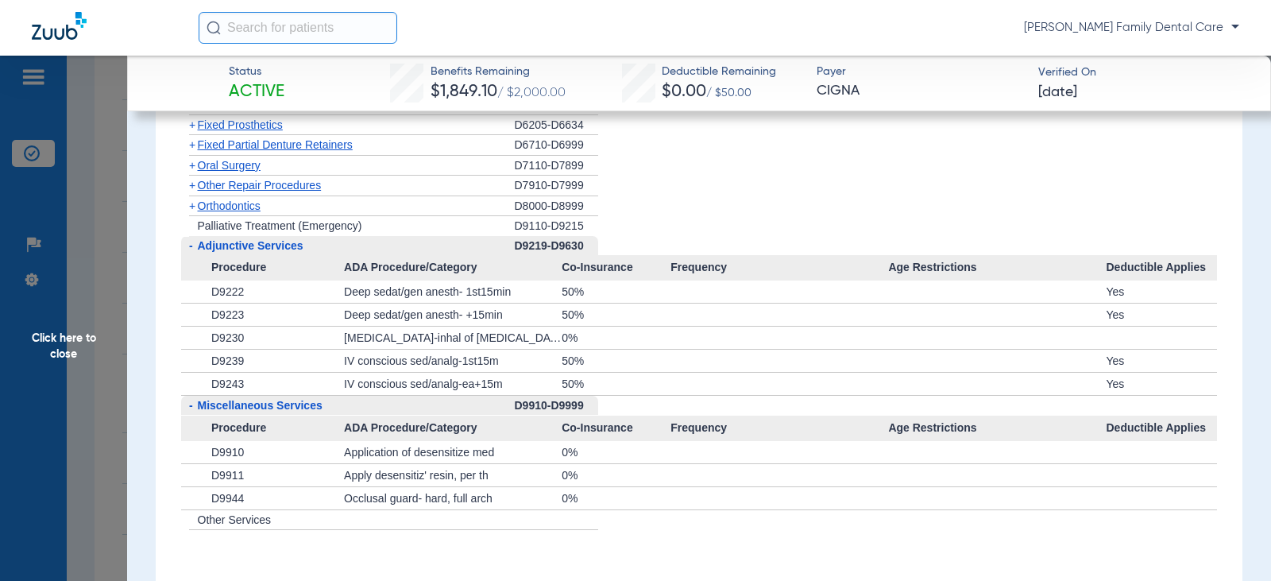
click at [57, 337] on span "Click here to close" at bounding box center [63, 346] width 127 height 581
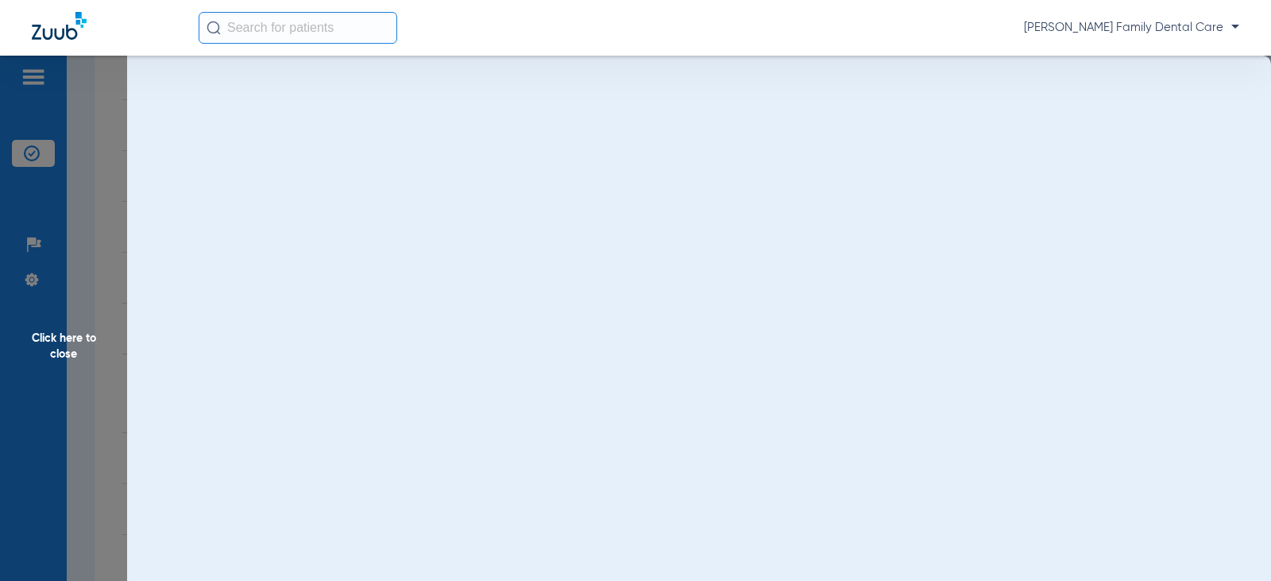
scroll to position [0, 0]
